Goal: Information Seeking & Learning: Find specific fact

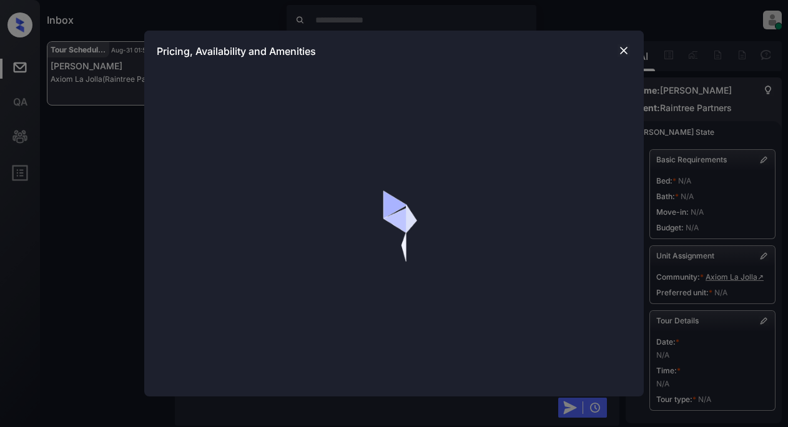
scroll to position [676, 0]
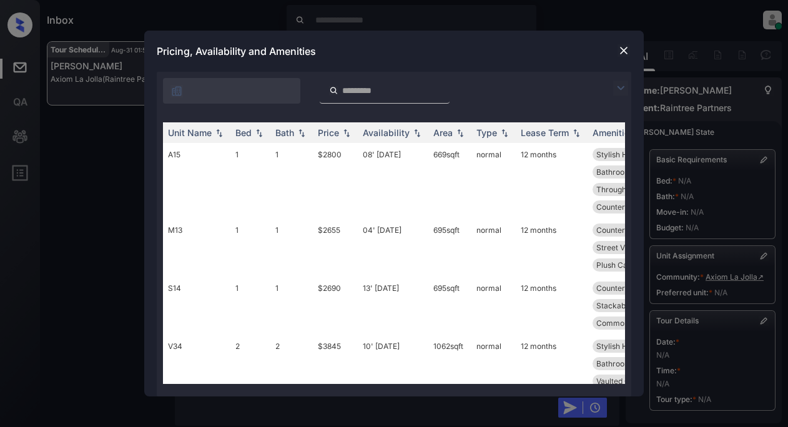
click at [620, 90] on img at bounding box center [620, 88] width 15 height 15
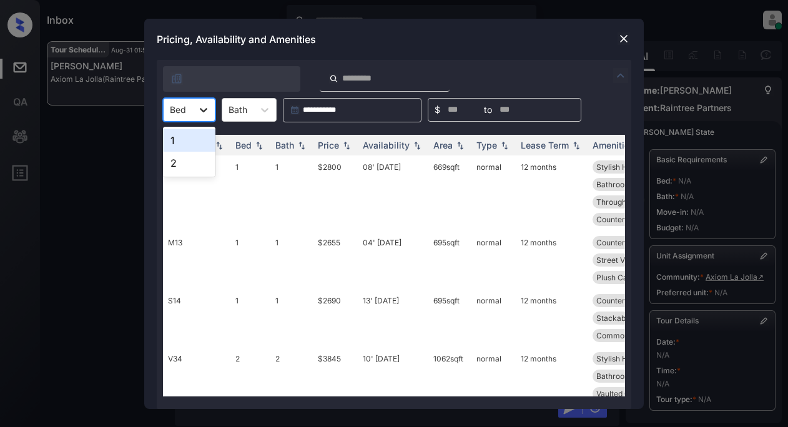
click at [200, 112] on icon at bounding box center [203, 110] width 12 height 12
click at [176, 139] on div "1" at bounding box center [189, 140] width 52 height 22
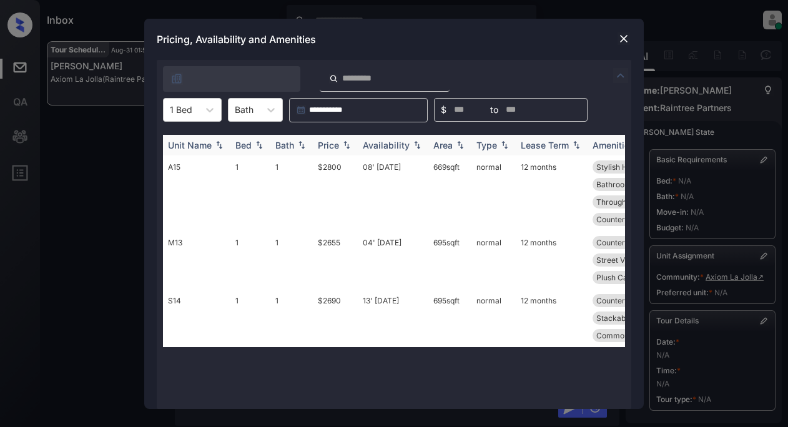
click at [335, 140] on div "Price" at bounding box center [328, 145] width 21 height 11
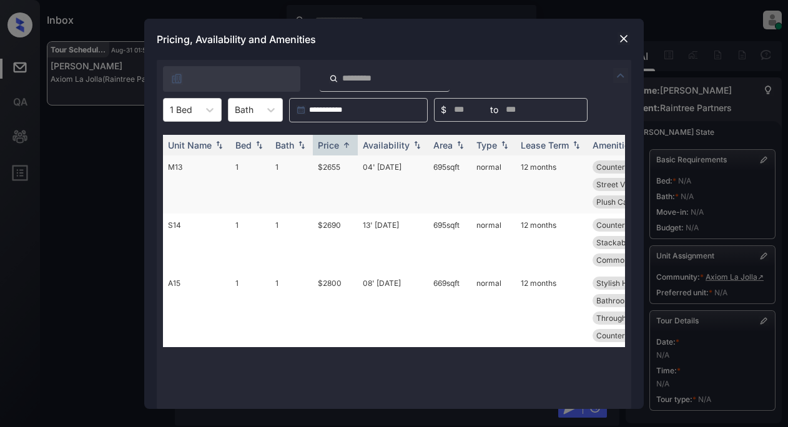
click at [323, 169] on td "$2655" at bounding box center [335, 184] width 45 height 58
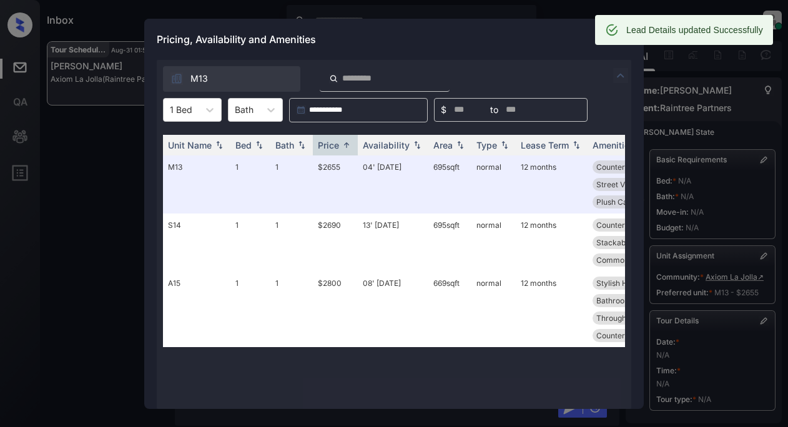
click at [567, 44] on div "Pricing, Availability and Amenities" at bounding box center [393, 39] width 499 height 41
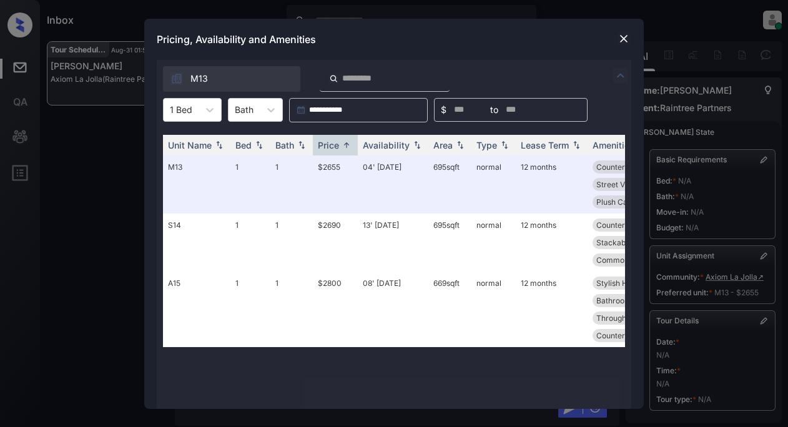
click at [628, 41] on img at bounding box center [623, 38] width 12 height 12
